Goal: Find specific page/section: Find specific page/section

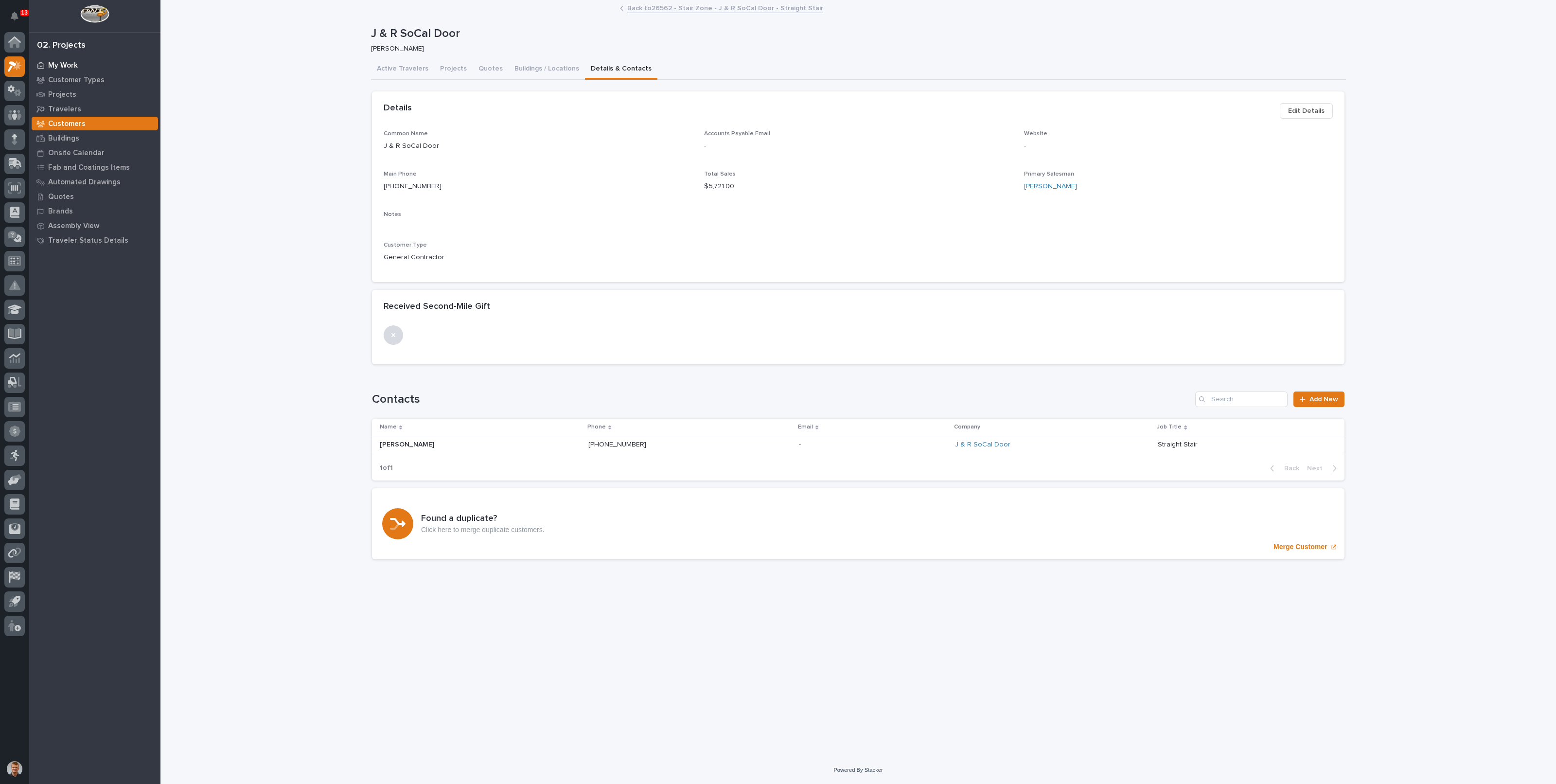
click at [68, 64] on p "My Work" at bounding box center [62, 66] width 30 height 9
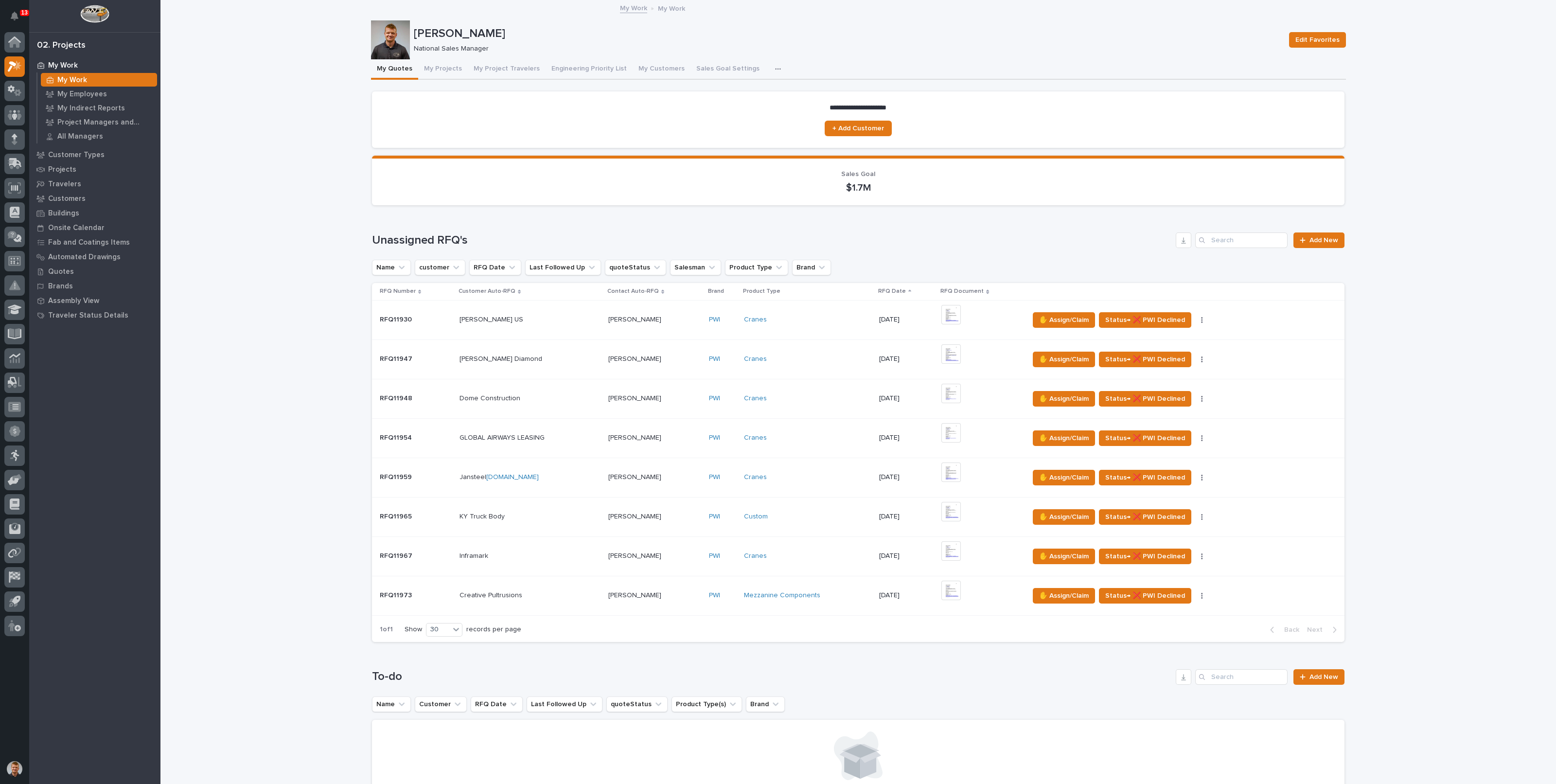
click at [94, 86] on div "My Work" at bounding box center [99, 80] width 116 height 14
click at [97, 92] on p "My Employees" at bounding box center [81, 94] width 49 height 9
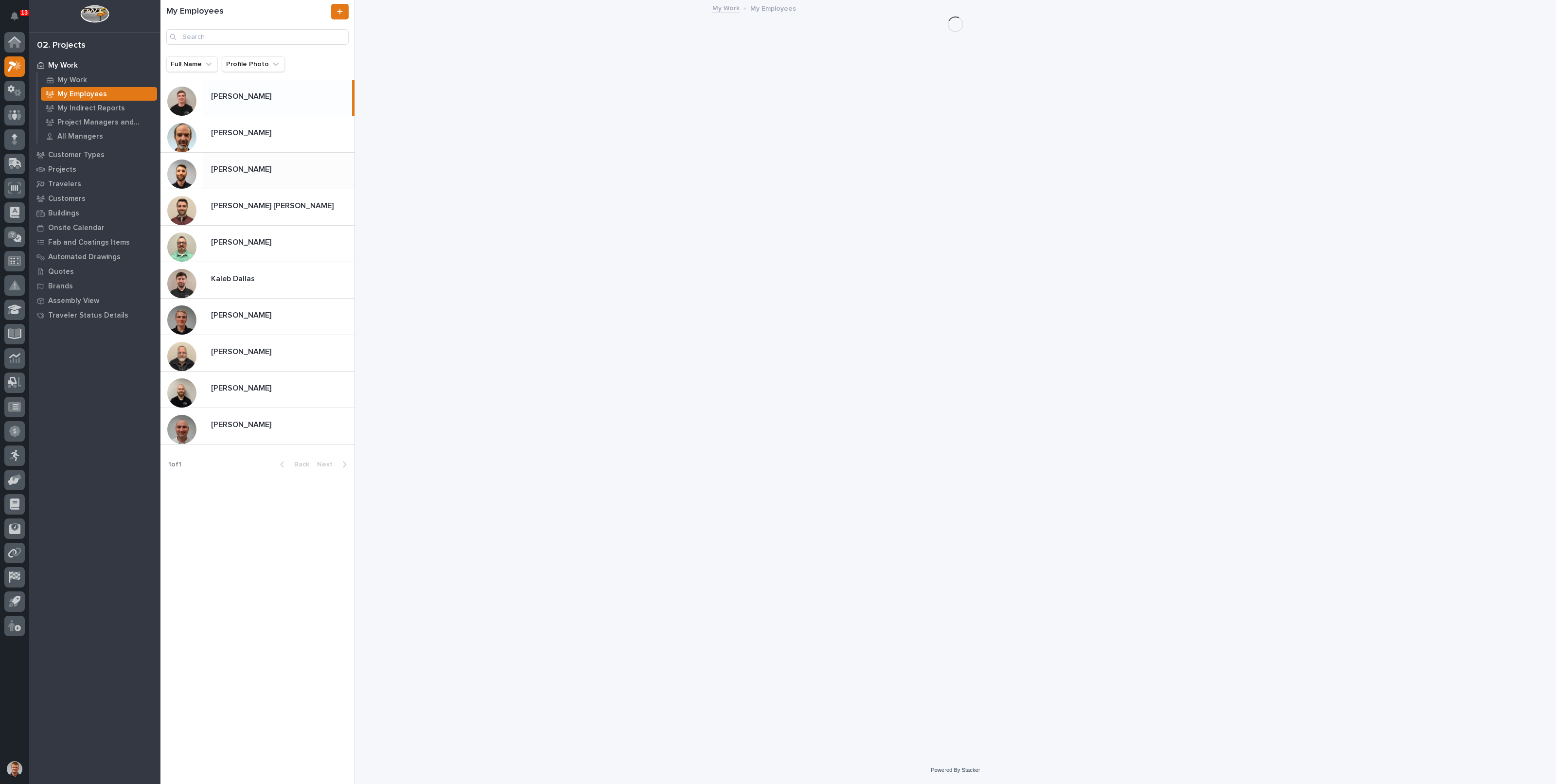
click at [292, 167] on p at bounding box center [281, 170] width 140 height 9
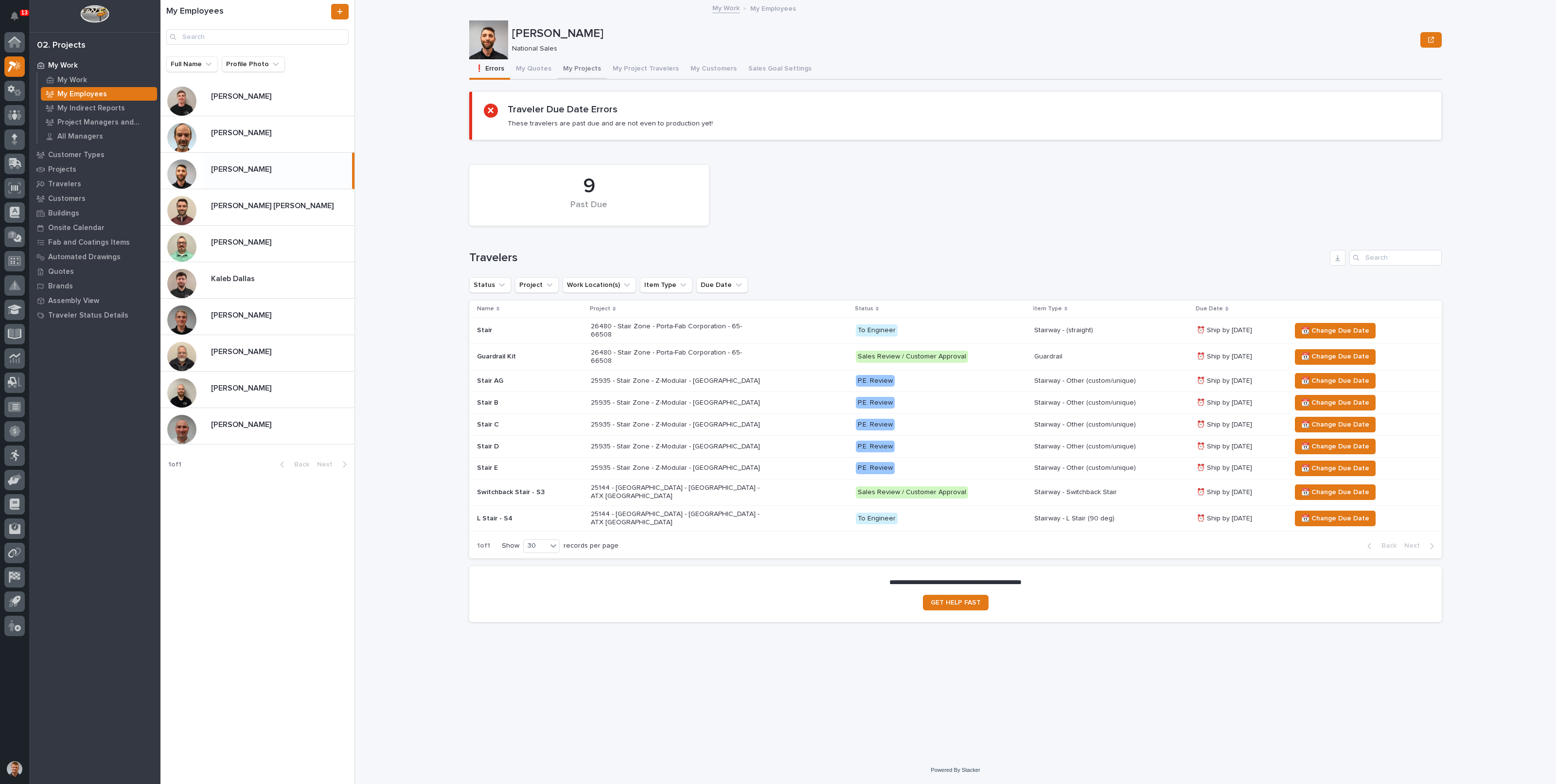
click at [578, 71] on button "My Projects" at bounding box center [582, 69] width 49 height 21
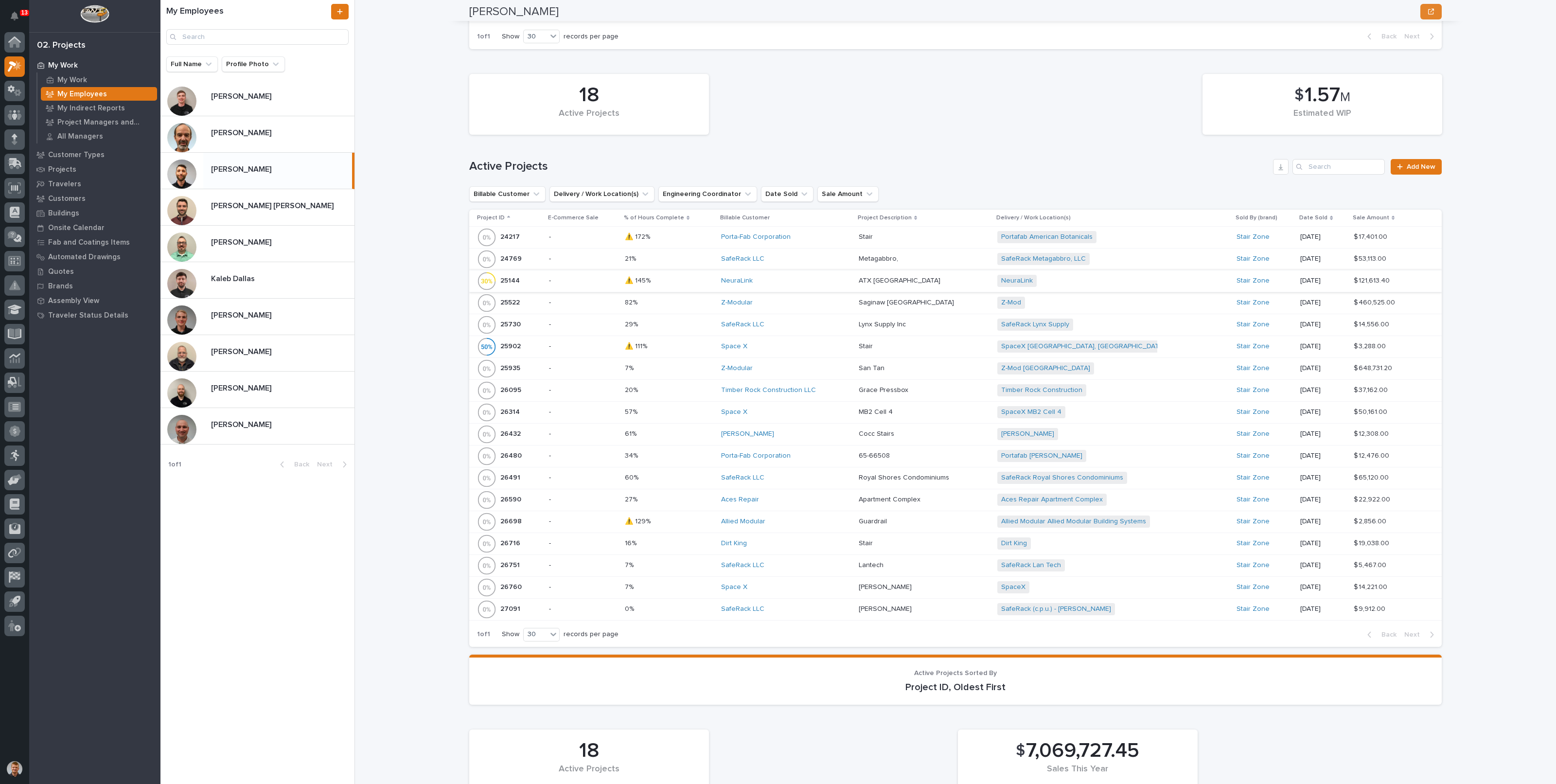
scroll to position [365, 0]
click at [1322, 163] on input "Search" at bounding box center [1339, 166] width 93 height 15
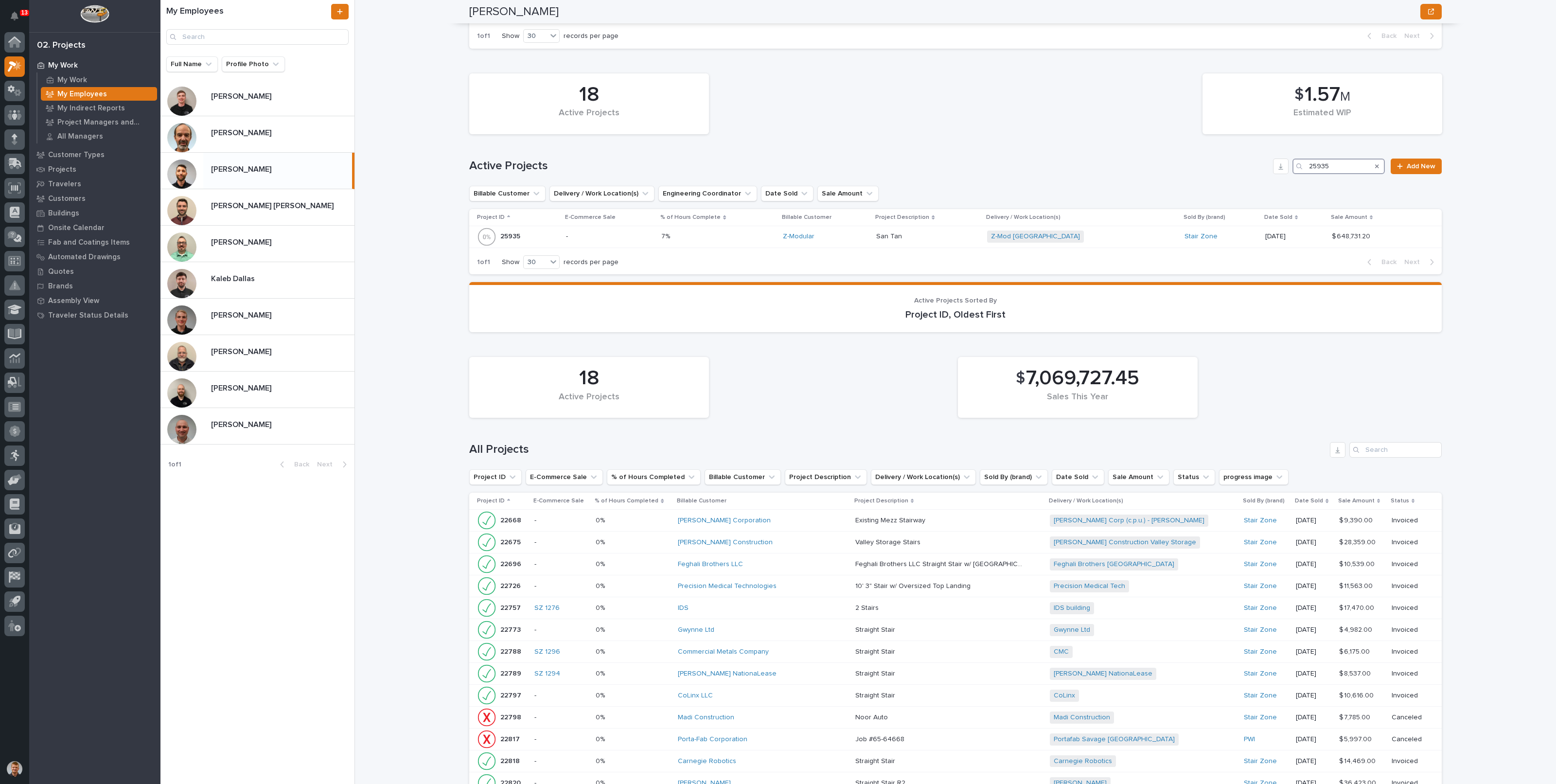
scroll to position [179, 0]
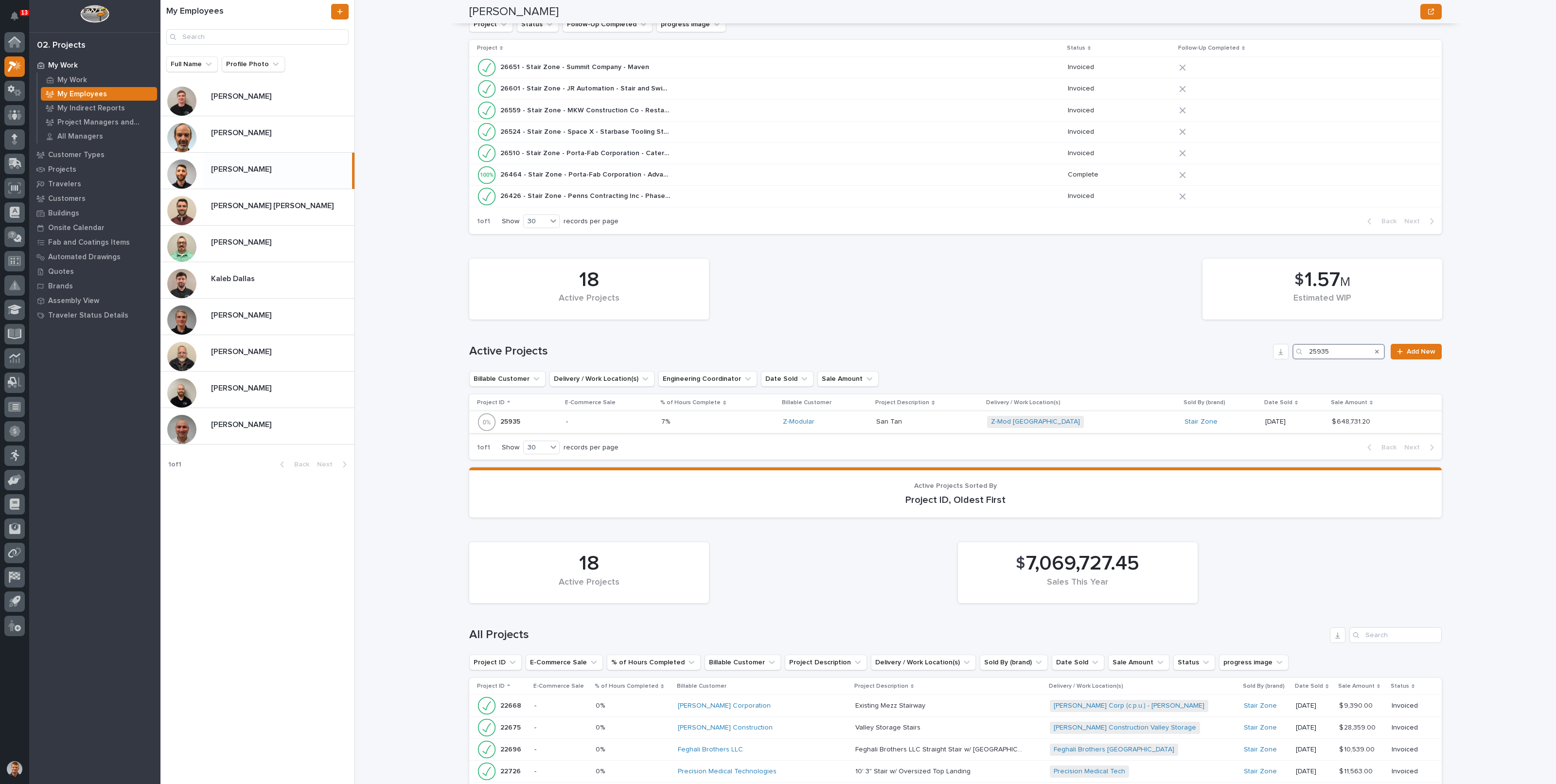
type input "25935"
click at [726, 424] on div "7% 7%" at bounding box center [718, 421] width 113 height 16
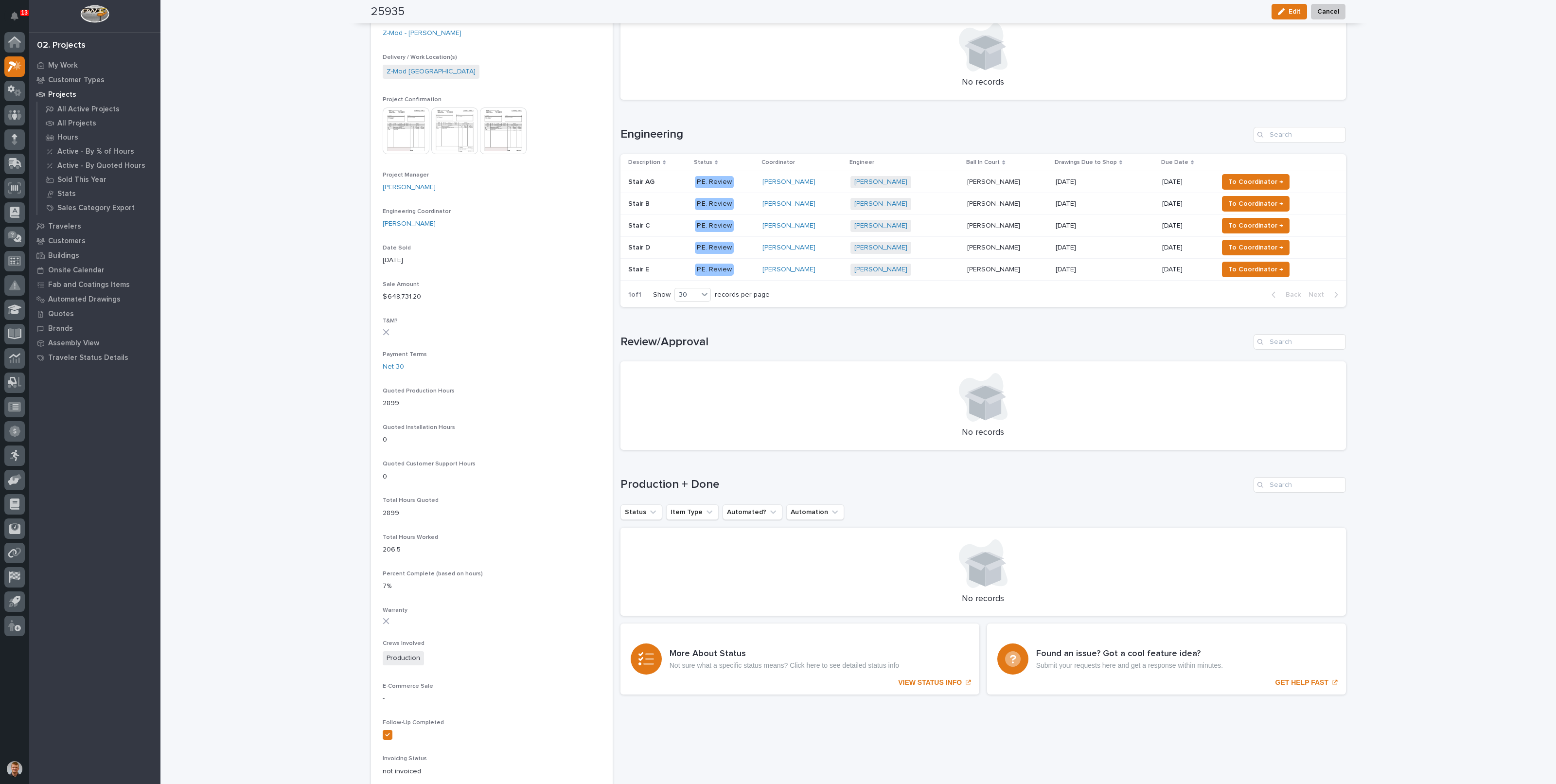
scroll to position [304, 0]
